Goal: Task Accomplishment & Management: Complete application form

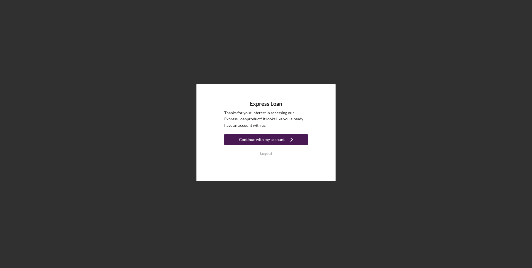
click at [263, 138] on div "Continue with my account" at bounding box center [262, 139] width 46 height 11
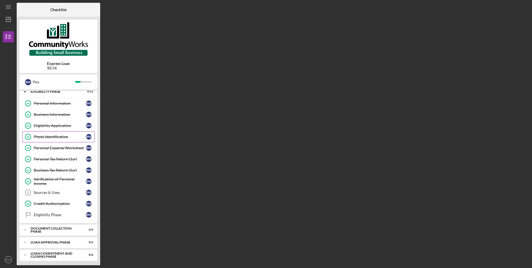
scroll to position [6, 0]
click at [55, 193] on div "Sources & Uses" at bounding box center [60, 191] width 52 height 4
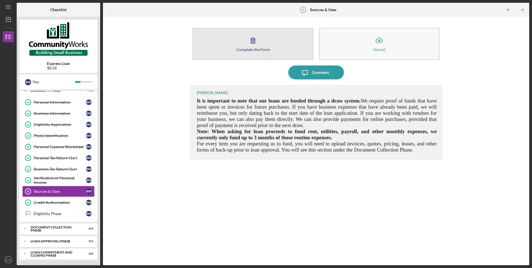
click at [237, 44] on button "Complete the Form Form" at bounding box center [252, 44] width 121 height 32
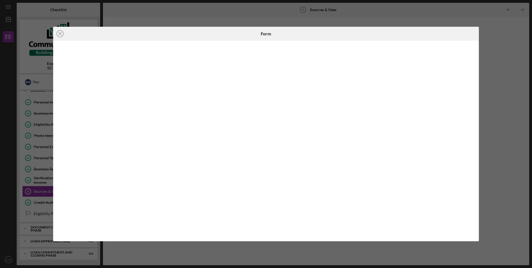
click at [510, 49] on div "Icon/Close Form" at bounding box center [266, 134] width 532 height 268
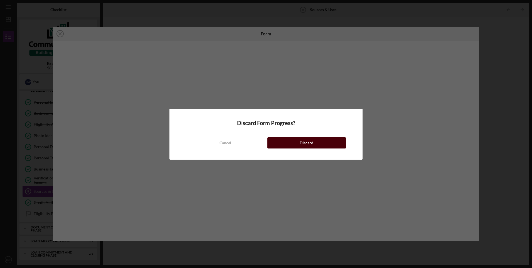
click at [286, 144] on button "Discard" at bounding box center [306, 142] width 78 height 11
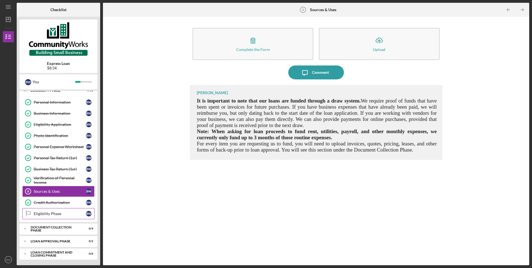
click at [35, 217] on icon "Eligibility Phase" at bounding box center [28, 213] width 14 height 14
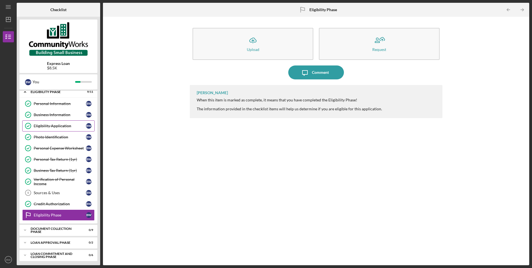
scroll to position [6, 0]
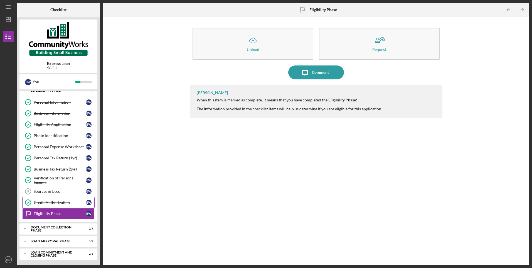
click at [49, 199] on link "Credit Authorization Credit Authorization B W" at bounding box center [58, 202] width 72 height 11
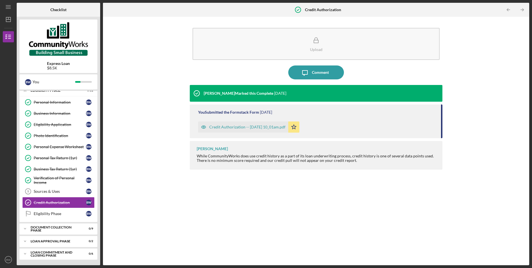
click at [204, 124] on icon "button" at bounding box center [203, 126] width 11 height 11
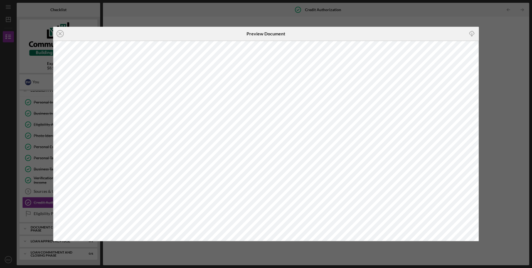
click at [496, 23] on div "Icon/Close Preview Document Icon/Download" at bounding box center [266, 134] width 532 height 268
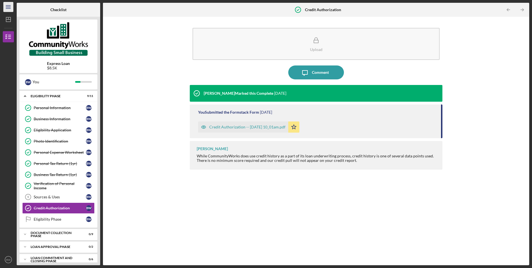
click at [7, 10] on icon "Icon/Menu" at bounding box center [8, 7] width 13 height 13
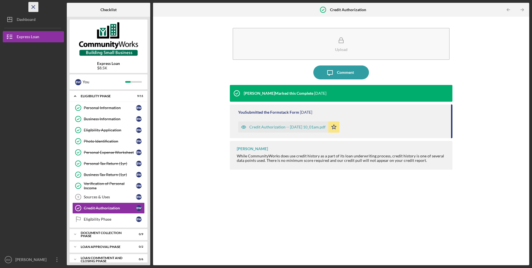
click at [35, 4] on icon "Icon/Menu Close" at bounding box center [33, 7] width 13 height 13
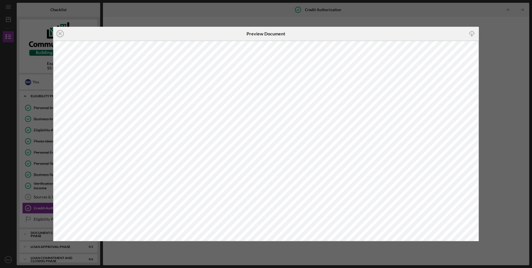
click at [482, 29] on div "Icon/Close Preview Document Icon/Download" at bounding box center [266, 134] width 532 height 268
